Goal: Use online tool/utility: Utilize a website feature to perform a specific function

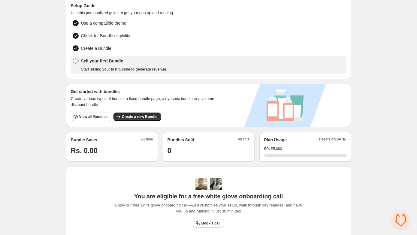
scroll to position [46, 0]
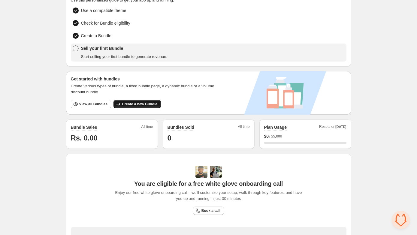
click at [143, 102] on span "Create a new Bundle" at bounding box center [139, 104] width 35 height 5
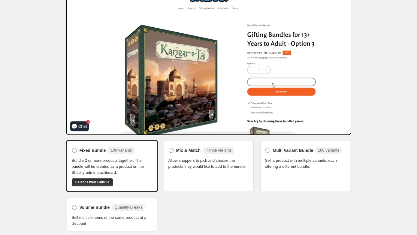
click at [171, 149] on span at bounding box center [171, 150] width 5 height 5
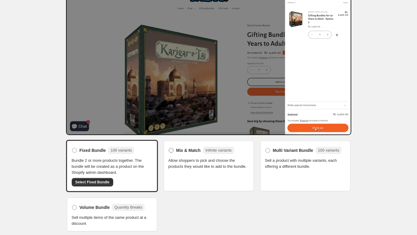
scroll to position [29, 0]
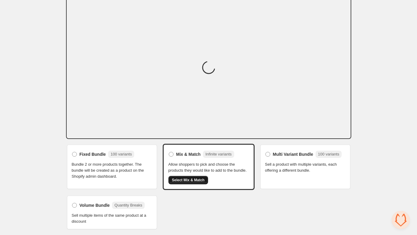
click at [194, 181] on span "Select Mix & Match" at bounding box center [188, 180] width 33 height 5
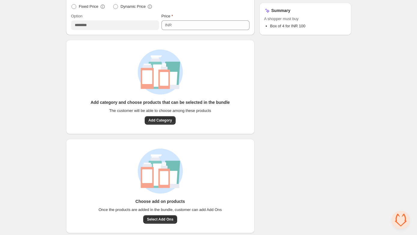
scroll to position [195, 0]
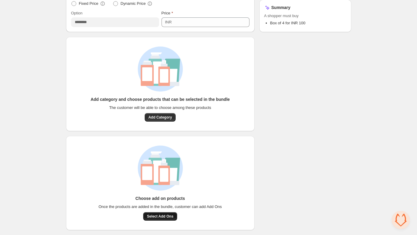
click at [161, 214] on span "Select Add Ons" at bounding box center [160, 216] width 26 height 5
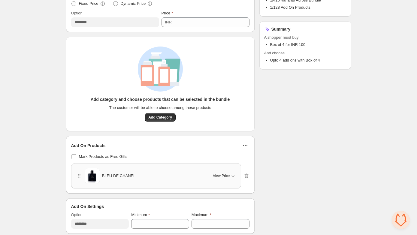
scroll to position [198, 0]
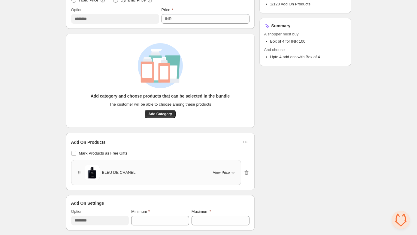
click at [222, 172] on span "View Price" at bounding box center [221, 172] width 17 height 5
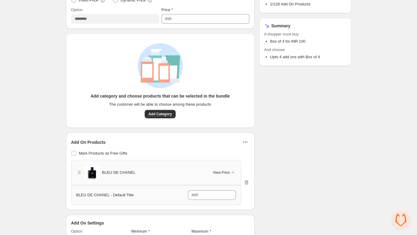
scroll to position [218, 0]
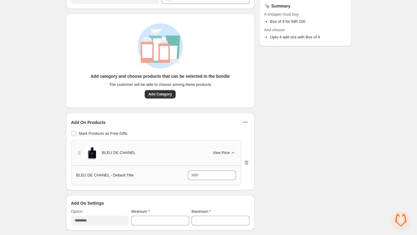
click at [233, 152] on icon "button" at bounding box center [232, 153] width 3 height 2
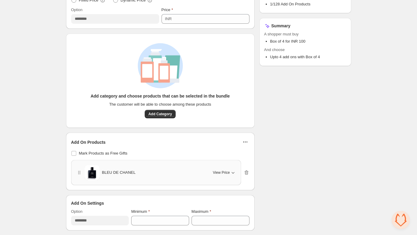
click at [234, 172] on icon "button" at bounding box center [233, 173] width 6 height 6
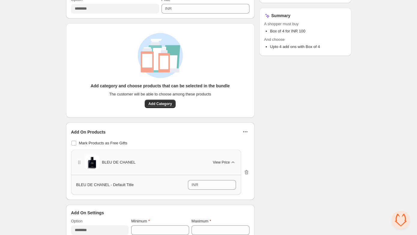
scroll to position [218, 0]
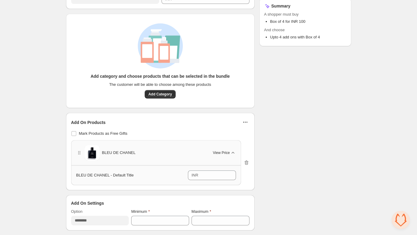
click at [227, 154] on span "View Price" at bounding box center [221, 152] width 17 height 5
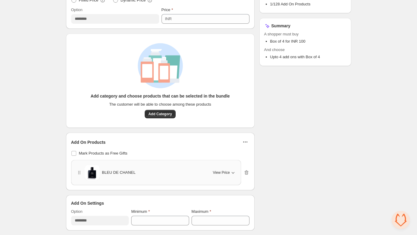
click at [243, 142] on icon "button" at bounding box center [245, 142] width 6 height 6
click at [244, 155] on span "Edit Products" at bounding box center [248, 155] width 23 height 6
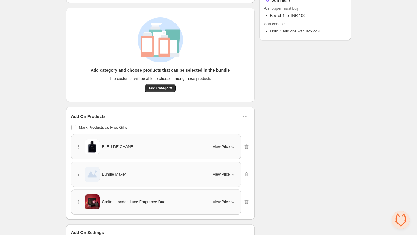
scroll to position [253, 0]
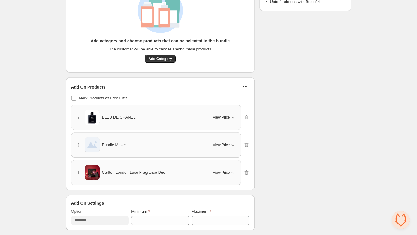
click at [231, 119] on icon "button" at bounding box center [233, 117] width 6 height 6
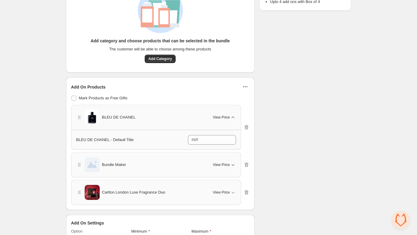
click at [228, 168] on button "View Price" at bounding box center [224, 165] width 30 height 10
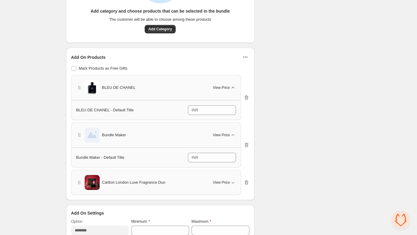
scroll to position [284, 0]
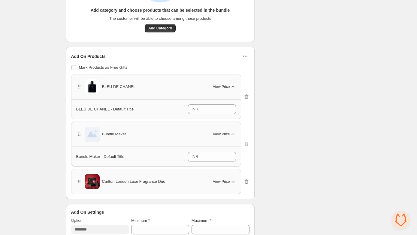
click at [227, 182] on span "View Price" at bounding box center [221, 181] width 17 height 5
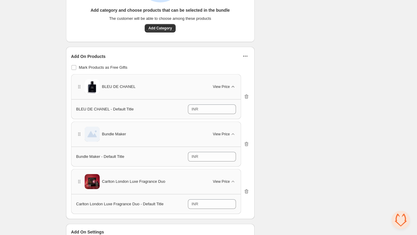
click at [233, 86] on icon "button" at bounding box center [232, 87] width 3 height 2
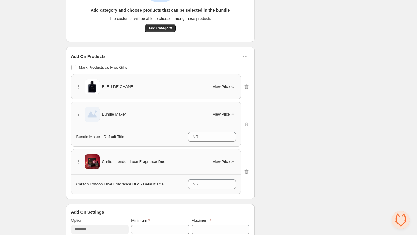
click at [233, 86] on icon "button" at bounding box center [233, 87] width 6 height 6
